Goal: Transaction & Acquisition: Purchase product/service

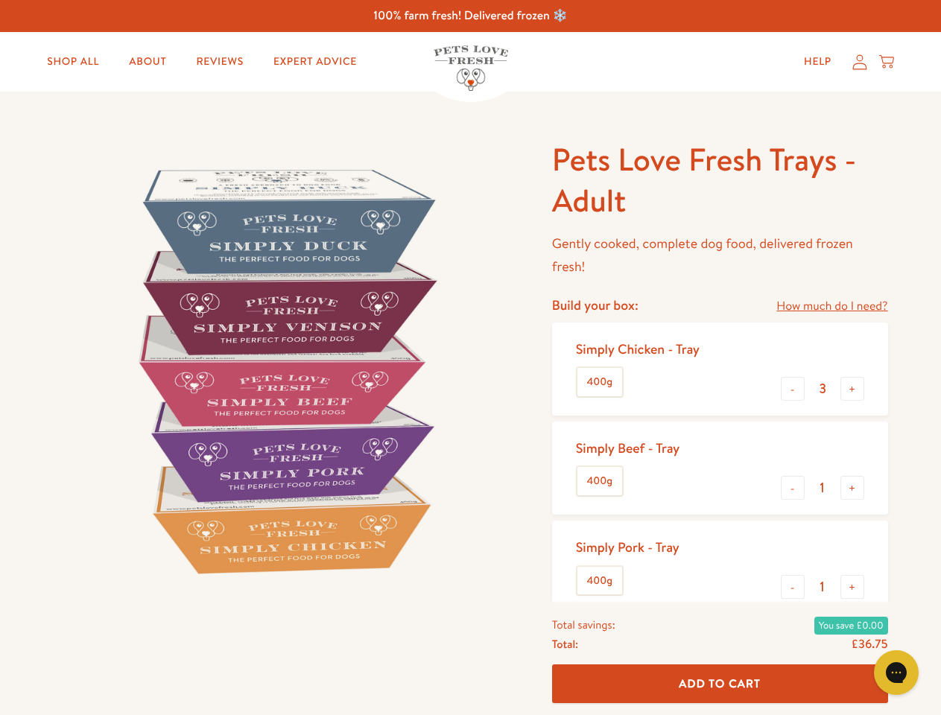
click at [470, 358] on img at bounding box center [285, 370] width 463 height 463
click at [832, 306] on link "How much do I need?" at bounding box center [832, 307] width 111 height 20
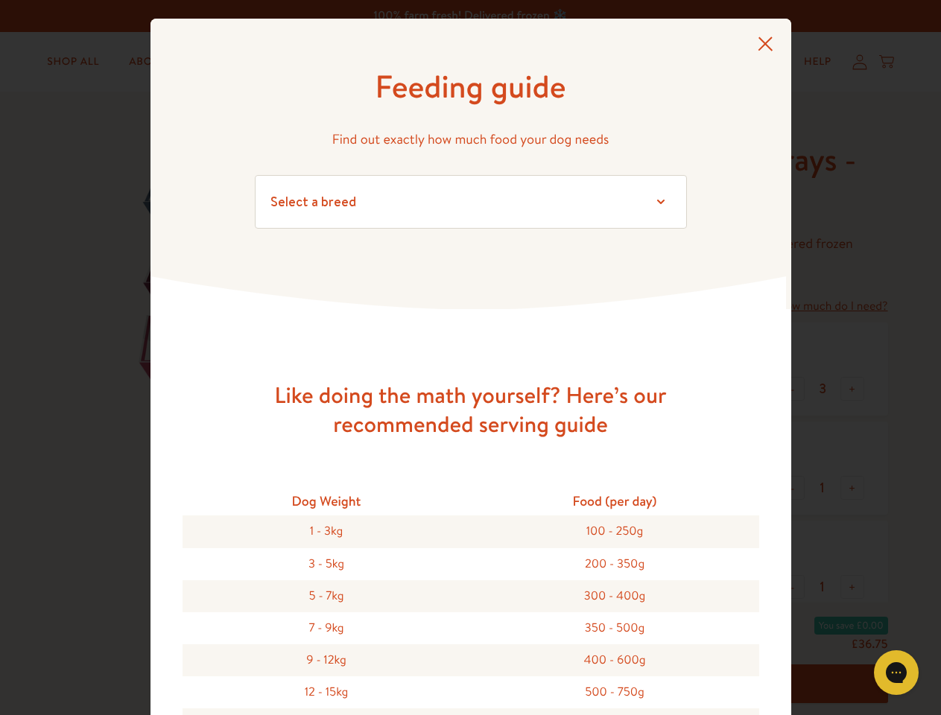
click at [793, 389] on div "Feeding guide Find out exactly how much food your dog needs Select a breed Affe…" at bounding box center [470, 357] width 941 height 715
click at [853, 389] on button "+" at bounding box center [853, 389] width 24 height 24
type input "4"
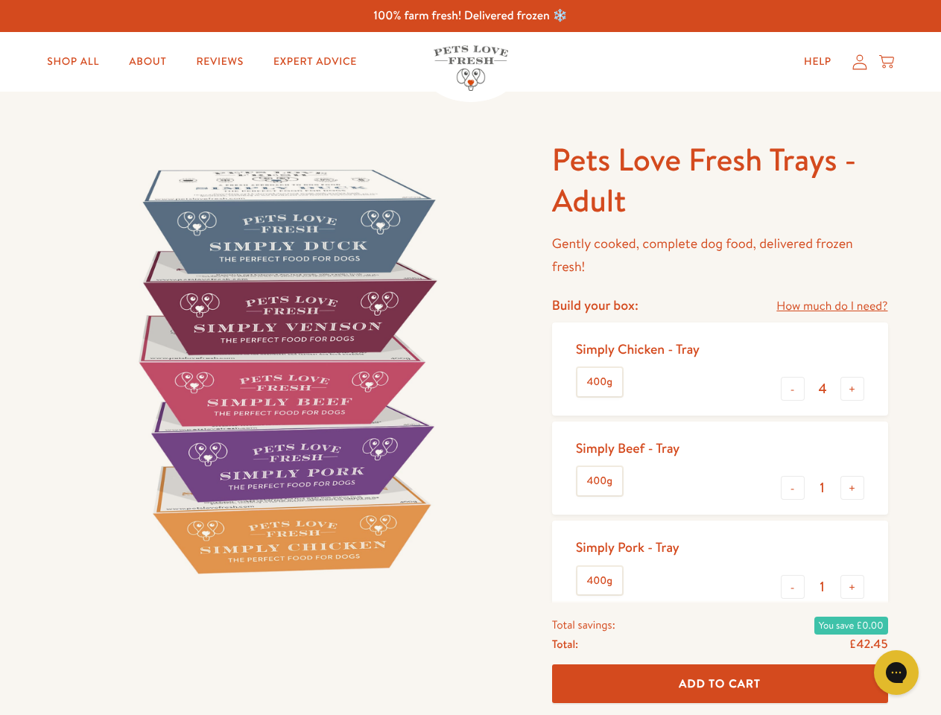
click at [793, 488] on button "-" at bounding box center [793, 488] width 24 height 24
click at [853, 488] on button "+" at bounding box center [853, 488] width 24 height 24
type input "1"
click at [793, 587] on button "-" at bounding box center [793, 587] width 24 height 24
click at [853, 587] on button "+" at bounding box center [853, 587] width 24 height 24
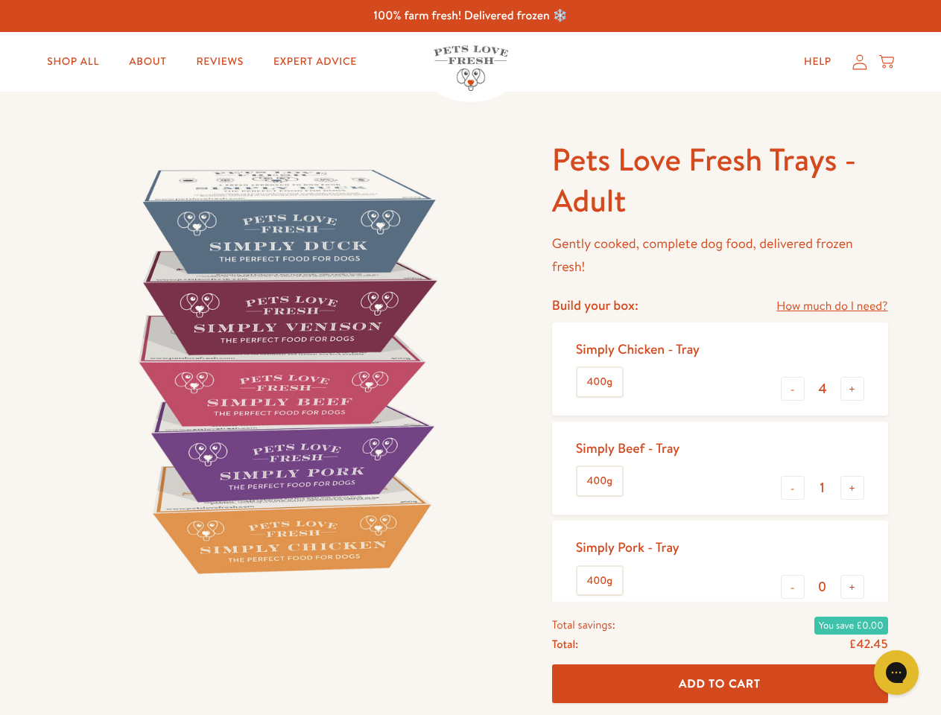
type input "1"
click at [720, 684] on span "Add To Cart" at bounding box center [720, 684] width 82 height 16
click at [897, 673] on icon "Gorgias live chat" at bounding box center [896, 673] width 14 height 14
